Goal: Task Accomplishment & Management: Complete application form

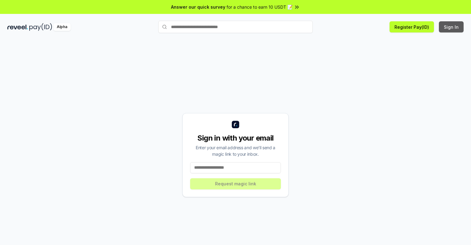
click at [451, 27] on button "Sign In" at bounding box center [451, 26] width 25 height 11
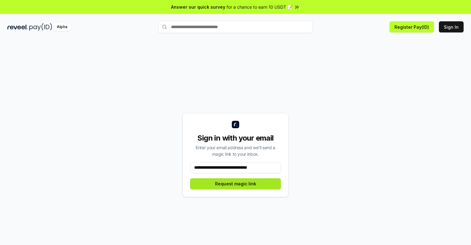
type input "**********"
click at [235, 183] on button "Request magic link" at bounding box center [235, 183] width 91 height 11
